Goal: Navigation & Orientation: Find specific page/section

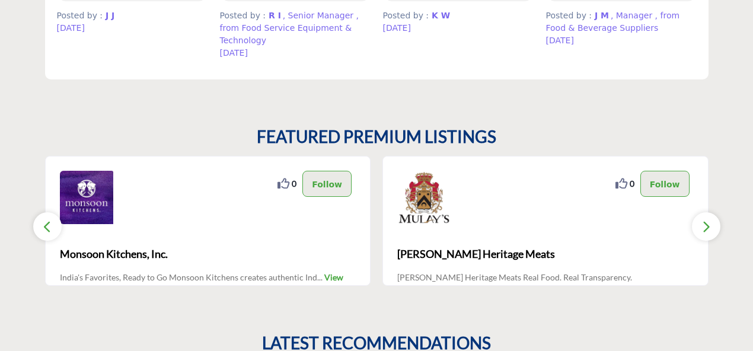
scroll to position [975, 0]
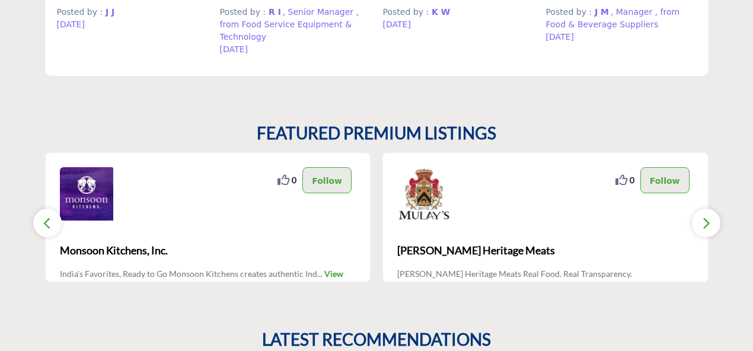
click at [702, 216] on icon "button" at bounding box center [706, 223] width 9 height 15
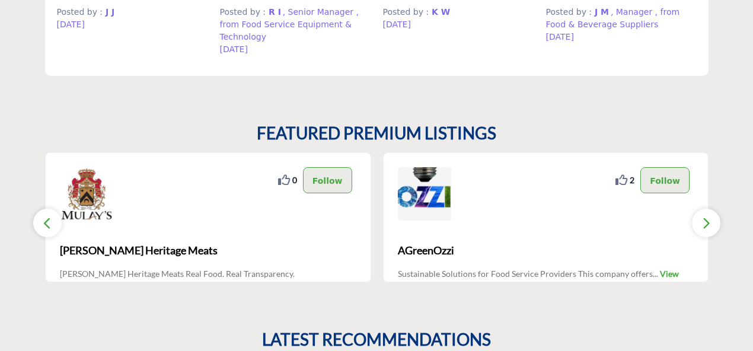
click at [702, 216] on icon "button" at bounding box center [706, 223] width 9 height 15
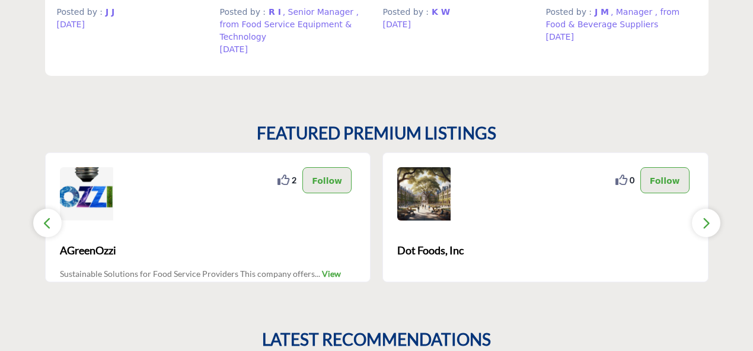
click at [702, 216] on icon "button" at bounding box center [706, 223] width 9 height 15
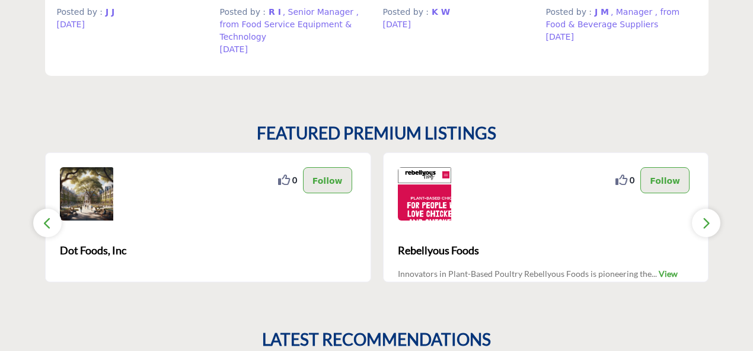
click at [702, 216] on icon "button" at bounding box center [706, 223] width 9 height 15
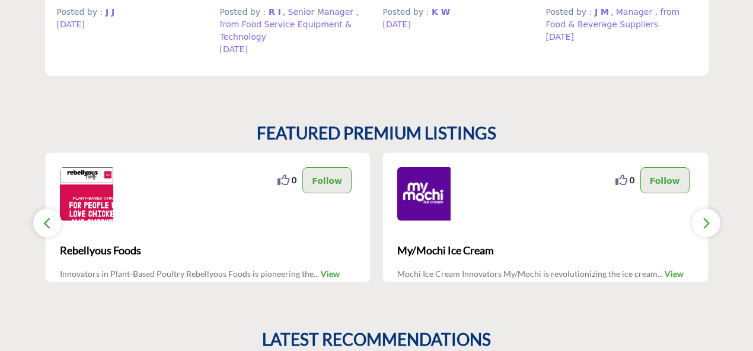
click at [702, 216] on icon "button" at bounding box center [706, 223] width 9 height 15
click at [709, 216] on icon "button" at bounding box center [706, 223] width 9 height 15
click at [712, 212] on button "button" at bounding box center [706, 223] width 28 height 28
click at [47, 216] on icon "button" at bounding box center [47, 223] width 9 height 15
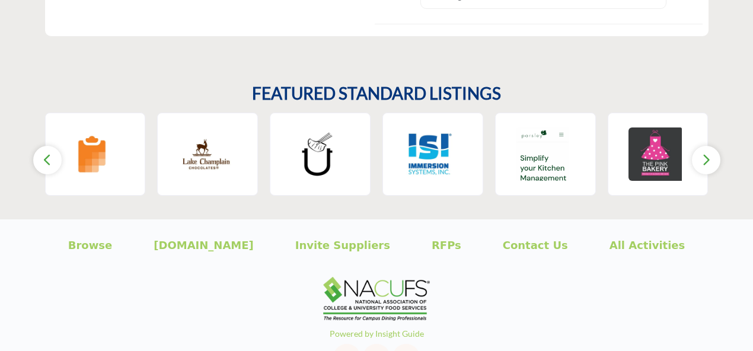
scroll to position [1860, 0]
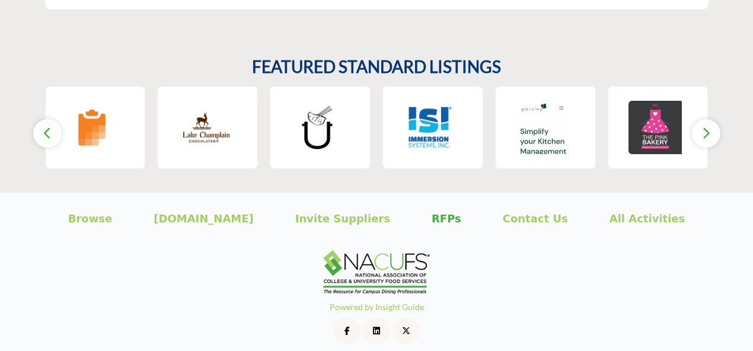
click at [432, 211] on p "RFPs" at bounding box center [447, 219] width 30 height 16
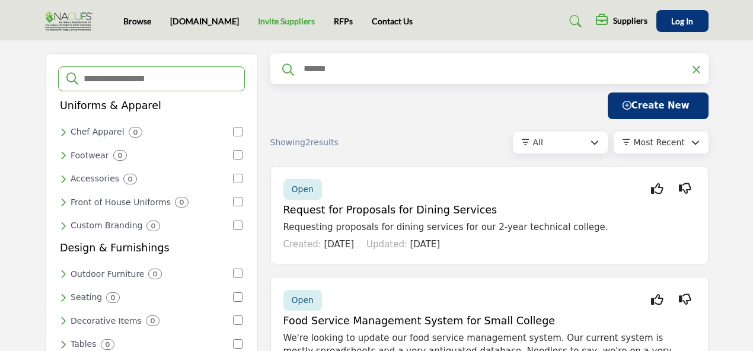
click at [259, 22] on link "Invite Suppliers" at bounding box center [286, 21] width 57 height 10
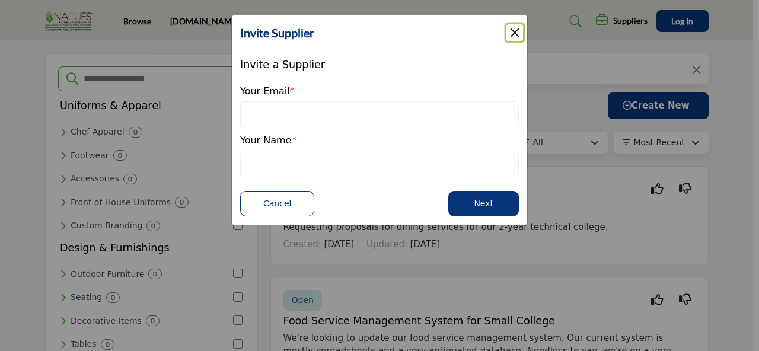
click at [515, 33] on button "Close" at bounding box center [515, 32] width 17 height 17
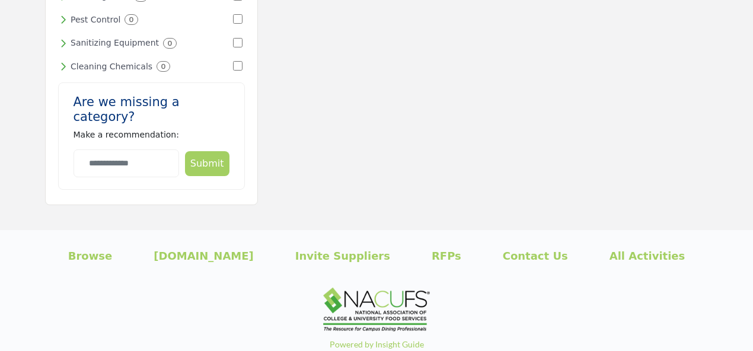
scroll to position [1208, 0]
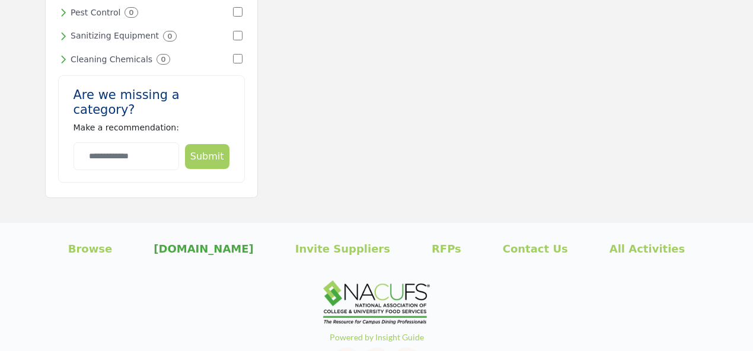
click at [220, 241] on p "[DOMAIN_NAME]" at bounding box center [204, 249] width 100 height 16
